Goal: Navigation & Orientation: Find specific page/section

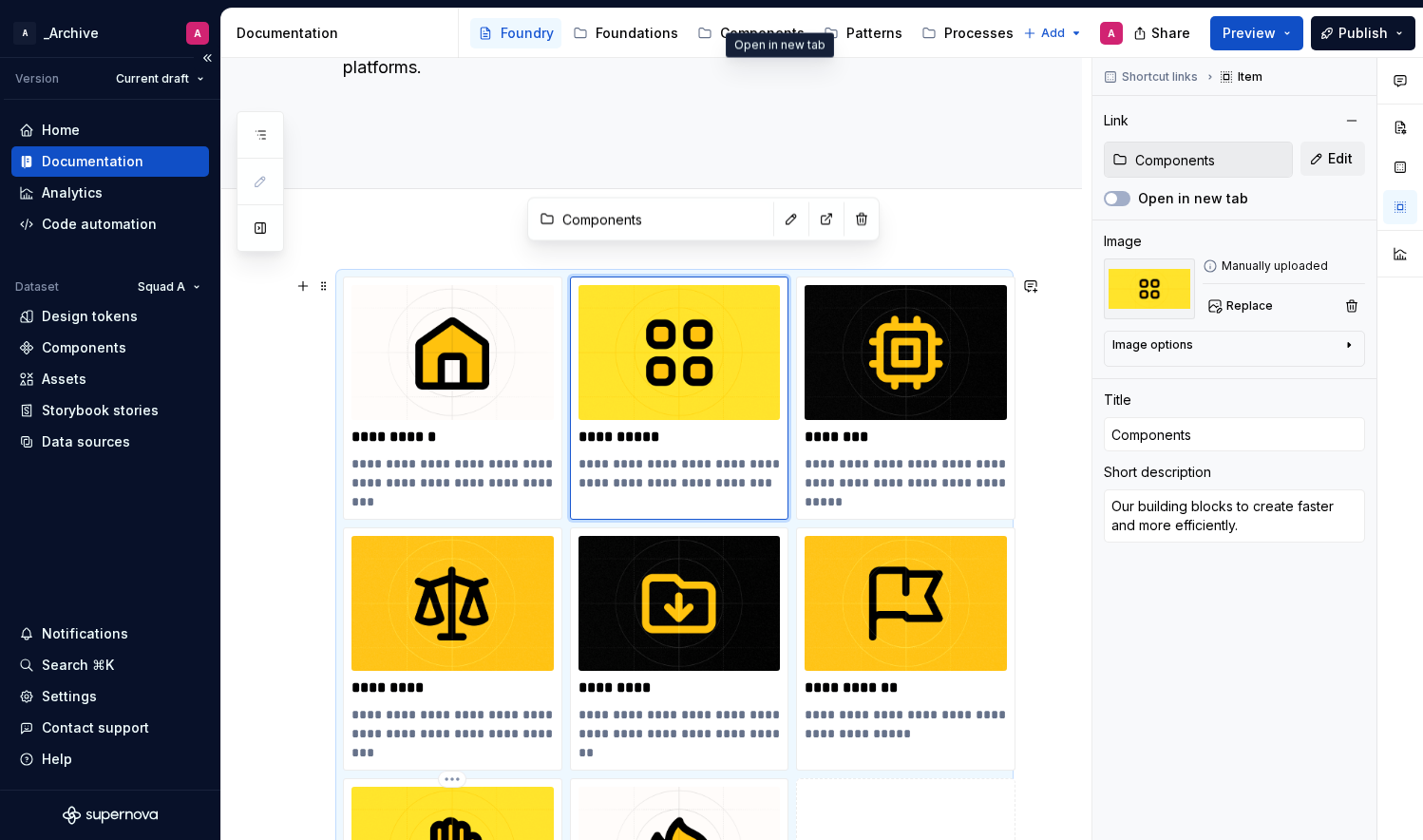
scroll to position [205, 0]
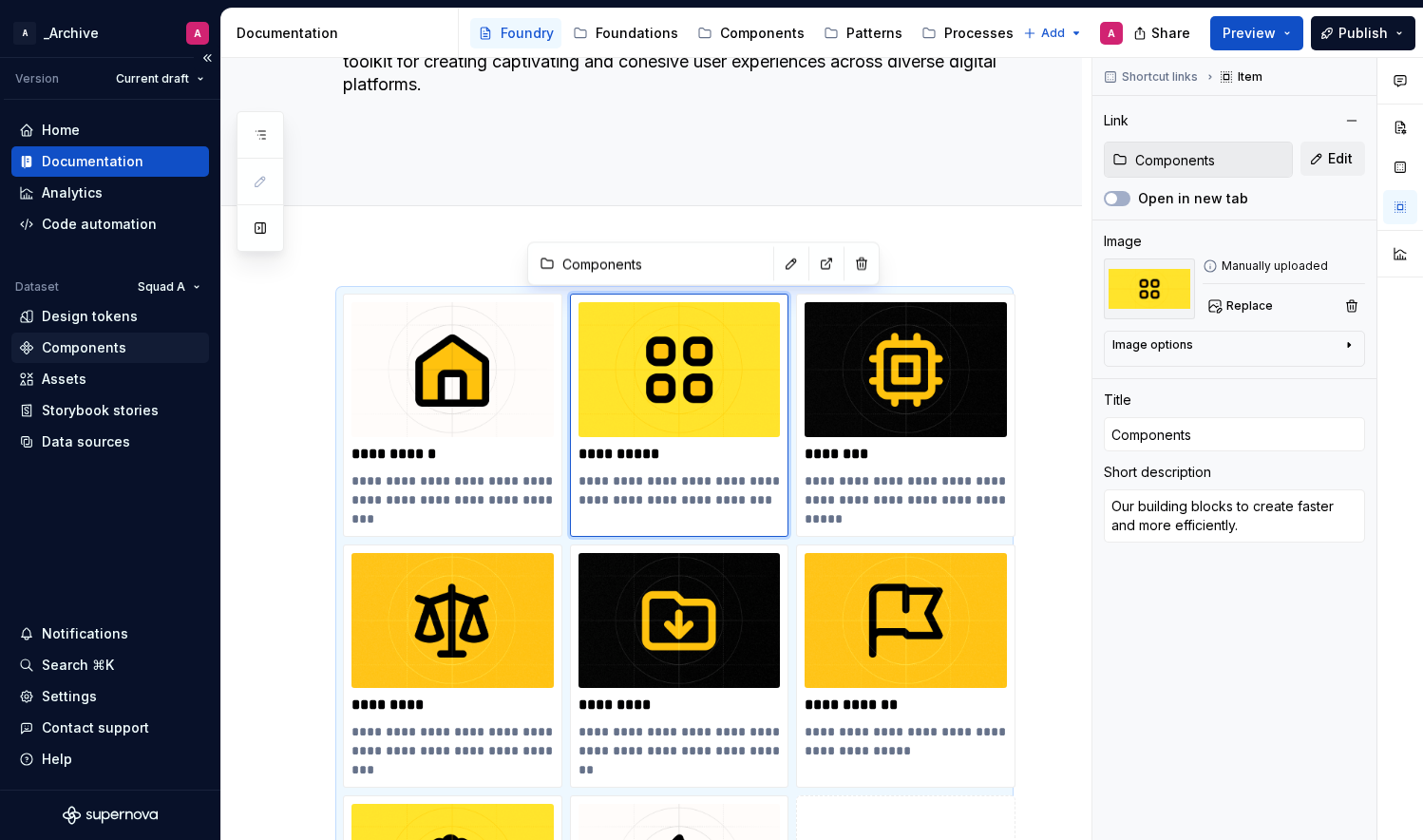
click at [92, 349] on div "Components" at bounding box center [84, 347] width 84 height 19
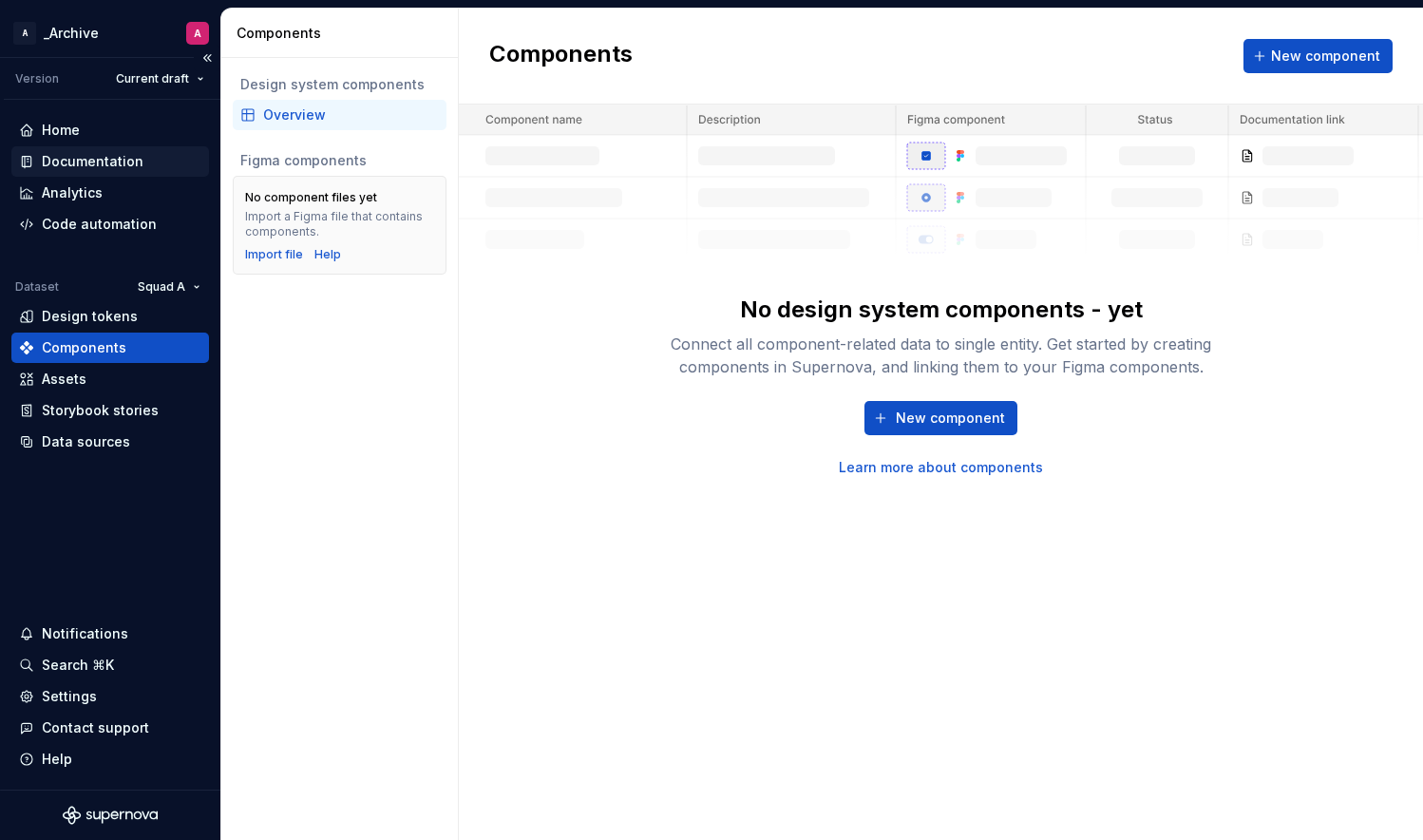
click at [95, 157] on div "Documentation" at bounding box center [93, 160] width 102 height 19
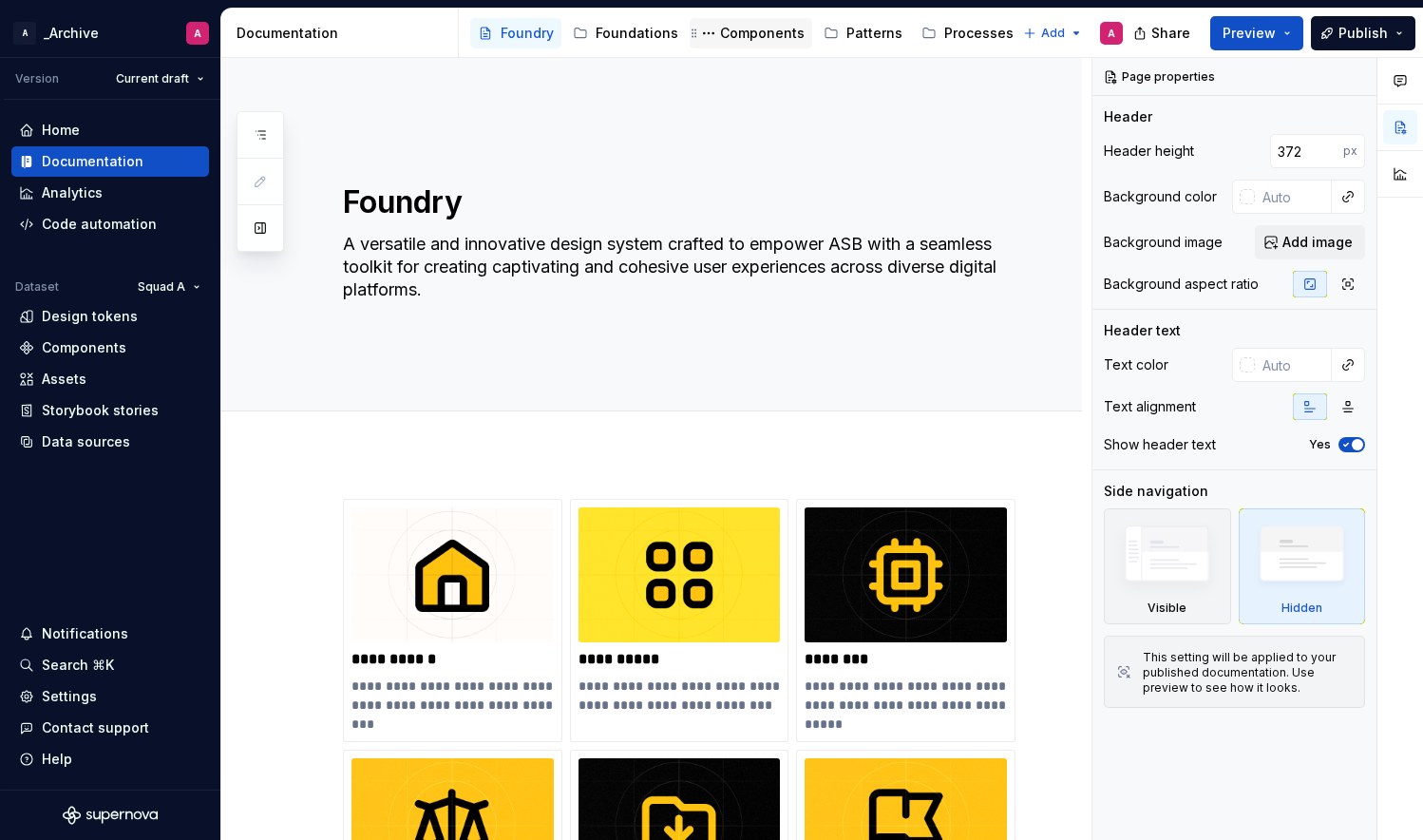
click at [747, 33] on div "Components" at bounding box center [762, 32] width 84 height 19
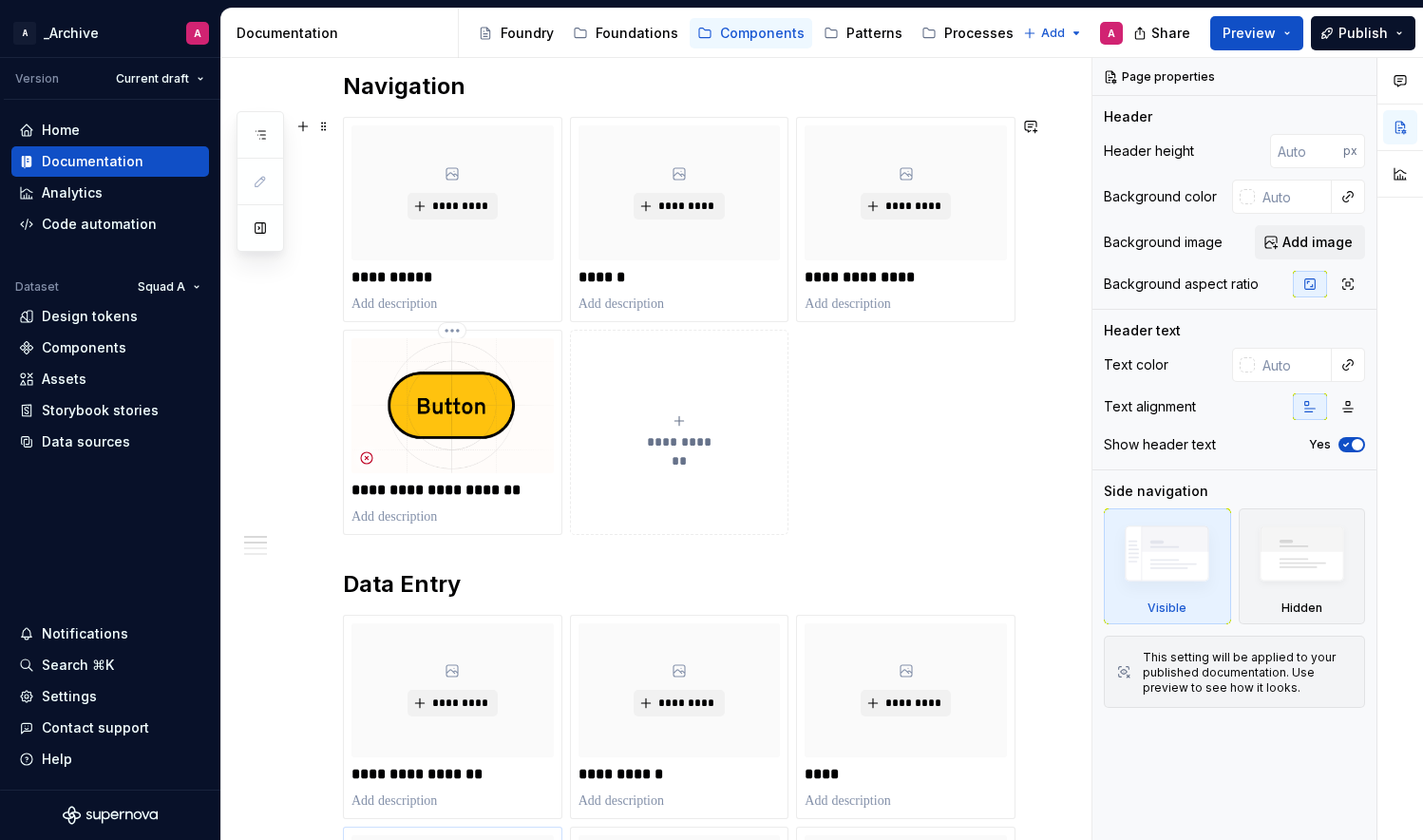
scroll to position [220, 0]
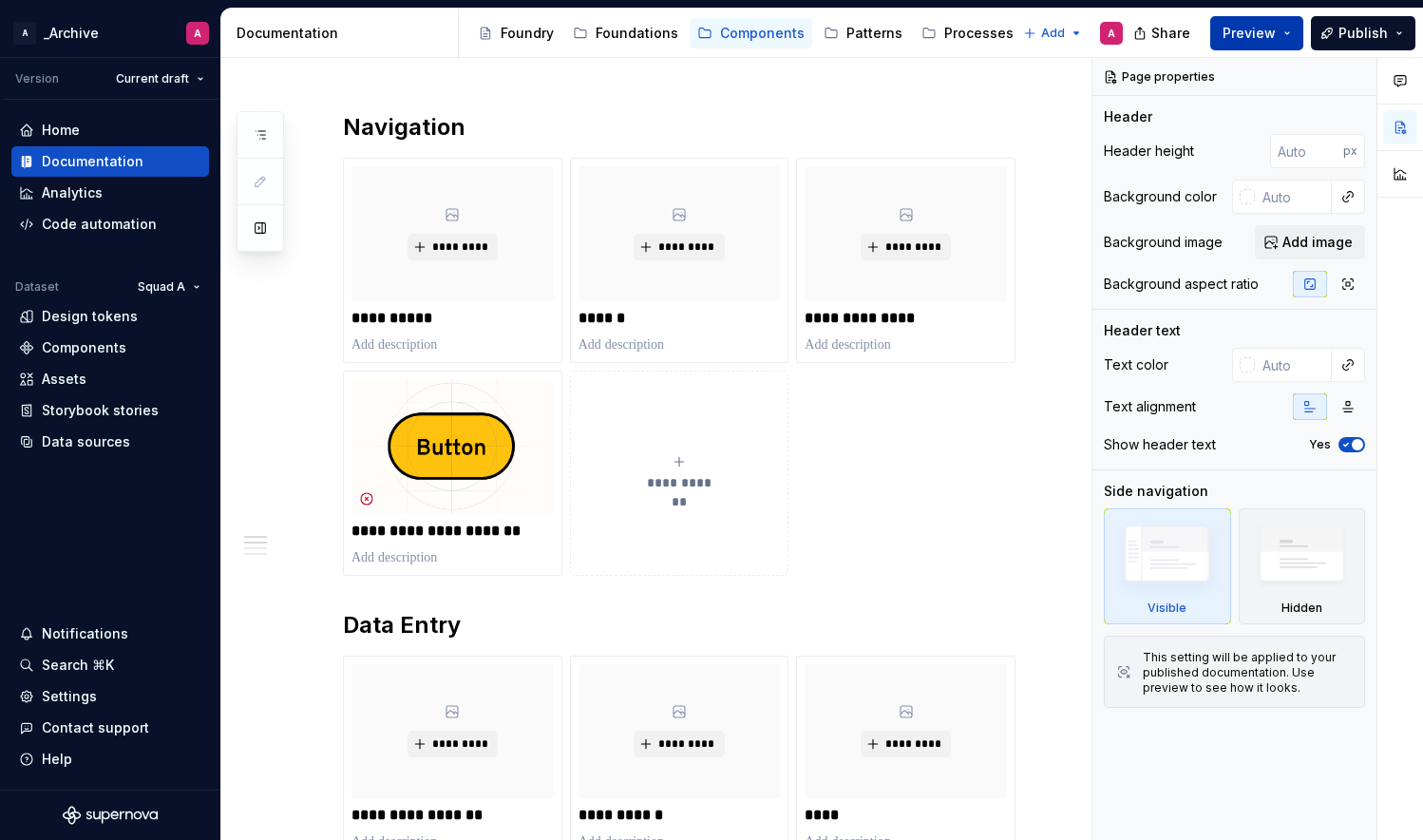
click at [1287, 34] on button "Preview" at bounding box center [1256, 33] width 93 height 34
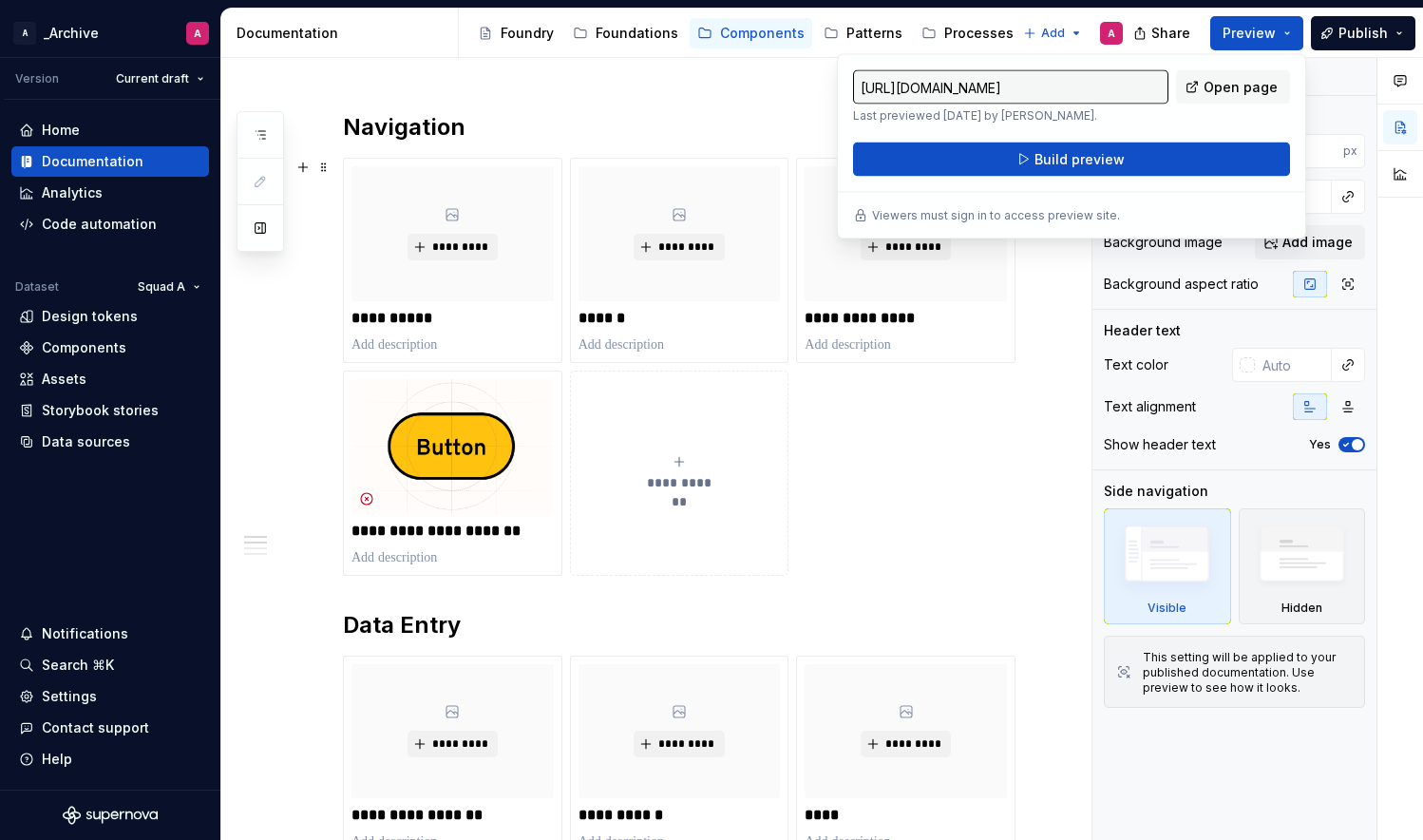
click at [845, 513] on div "**********" at bounding box center [675, 366] width 663 height 418
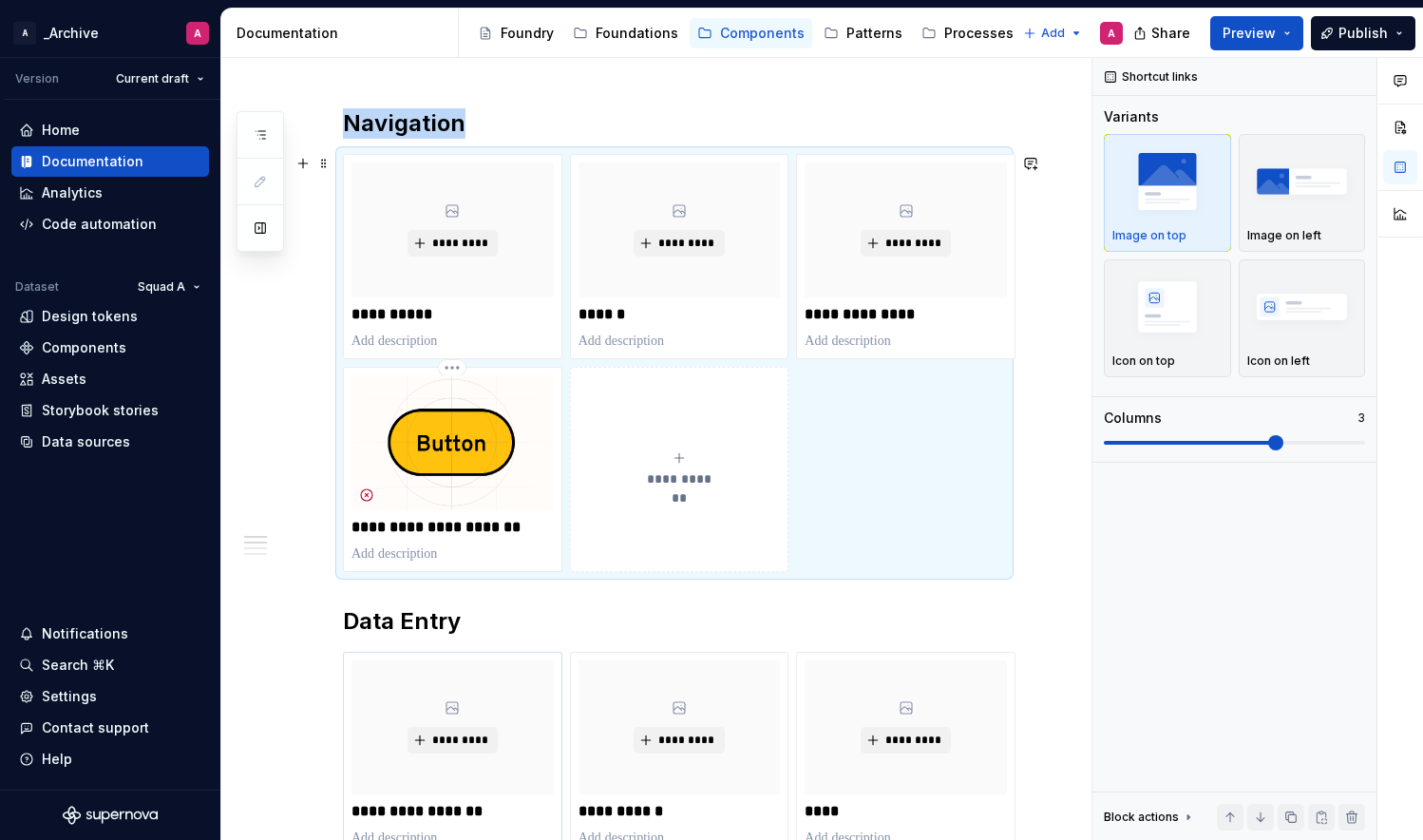
scroll to position [33, 0]
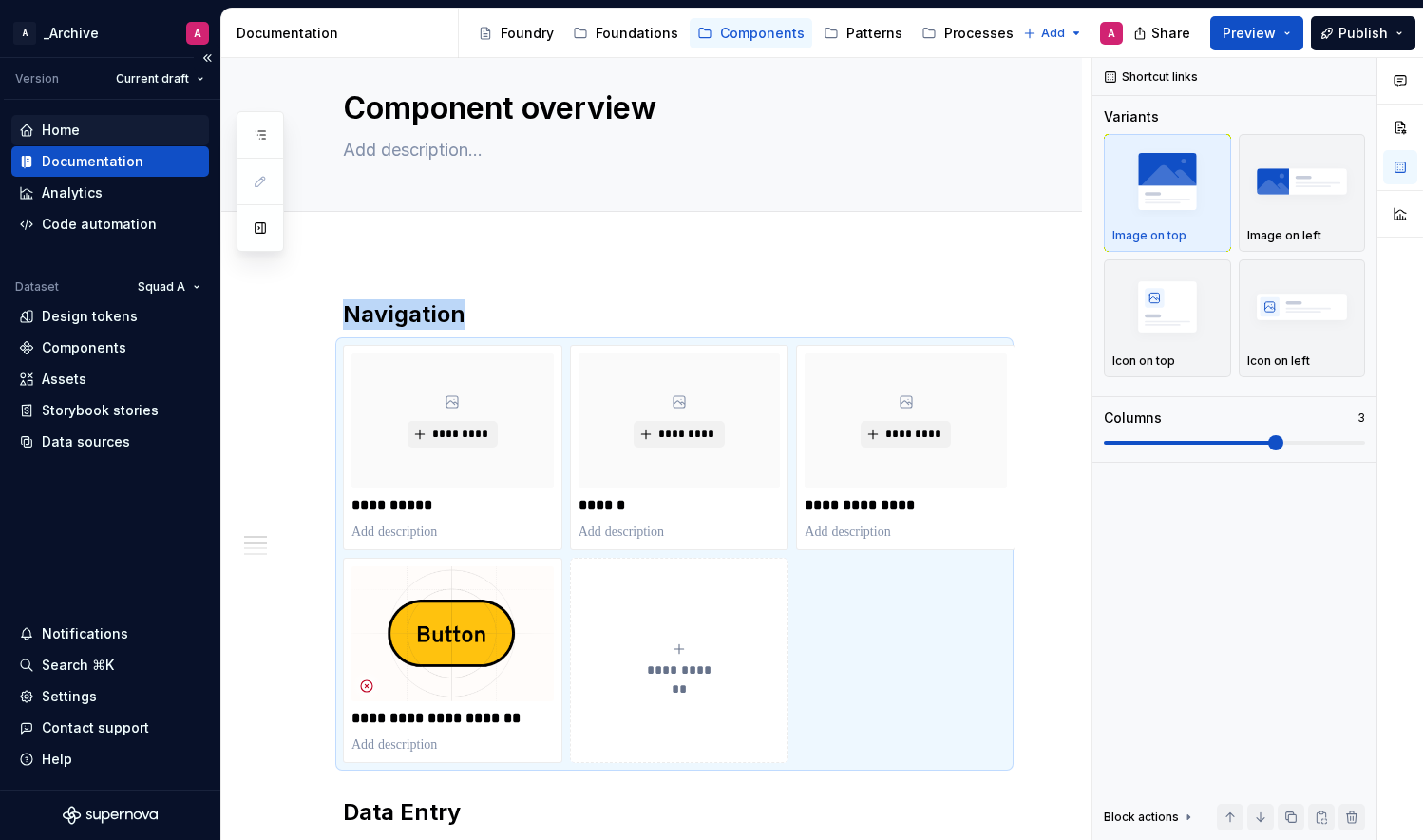
click at [83, 128] on div "Home" at bounding box center [110, 129] width 182 height 19
type textarea "*"
